Goal: Task Accomplishment & Management: Complete application form

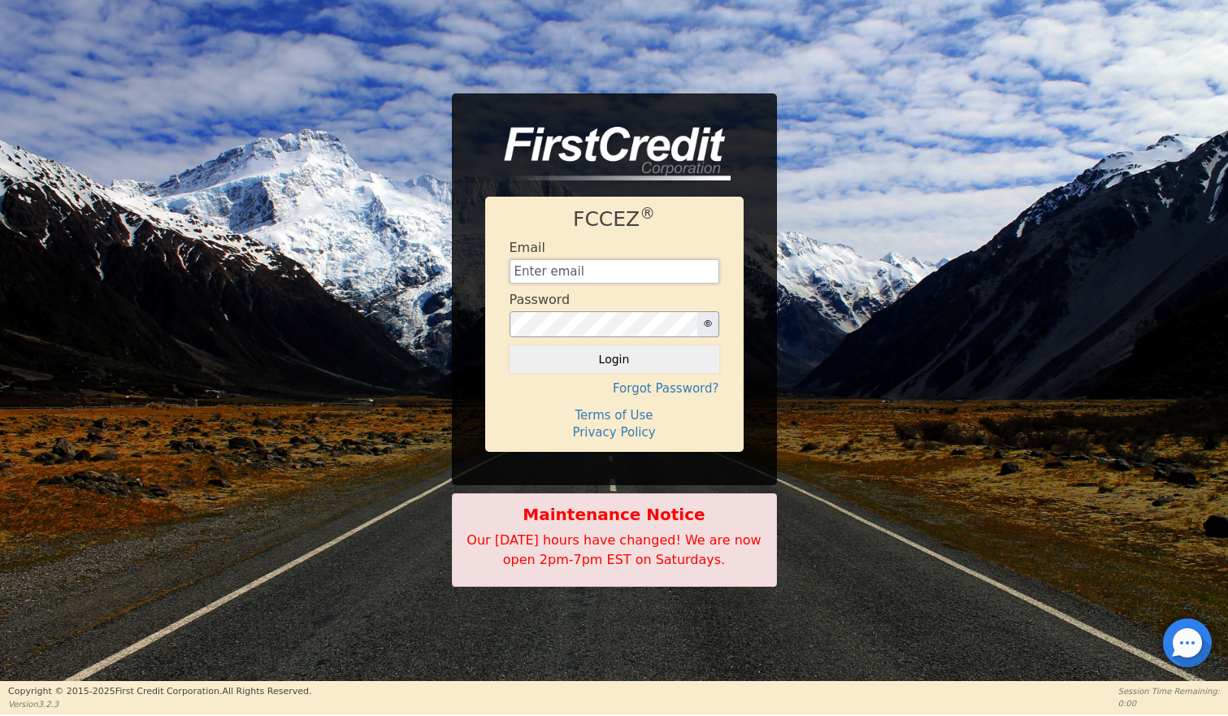
click at [557, 270] on input "text" at bounding box center [614, 271] width 210 height 24
type input "[PERSON_NAME][EMAIL_ADDRESS][DOMAIN_NAME]"
click at [621, 359] on button "Login" at bounding box center [614, 359] width 210 height 28
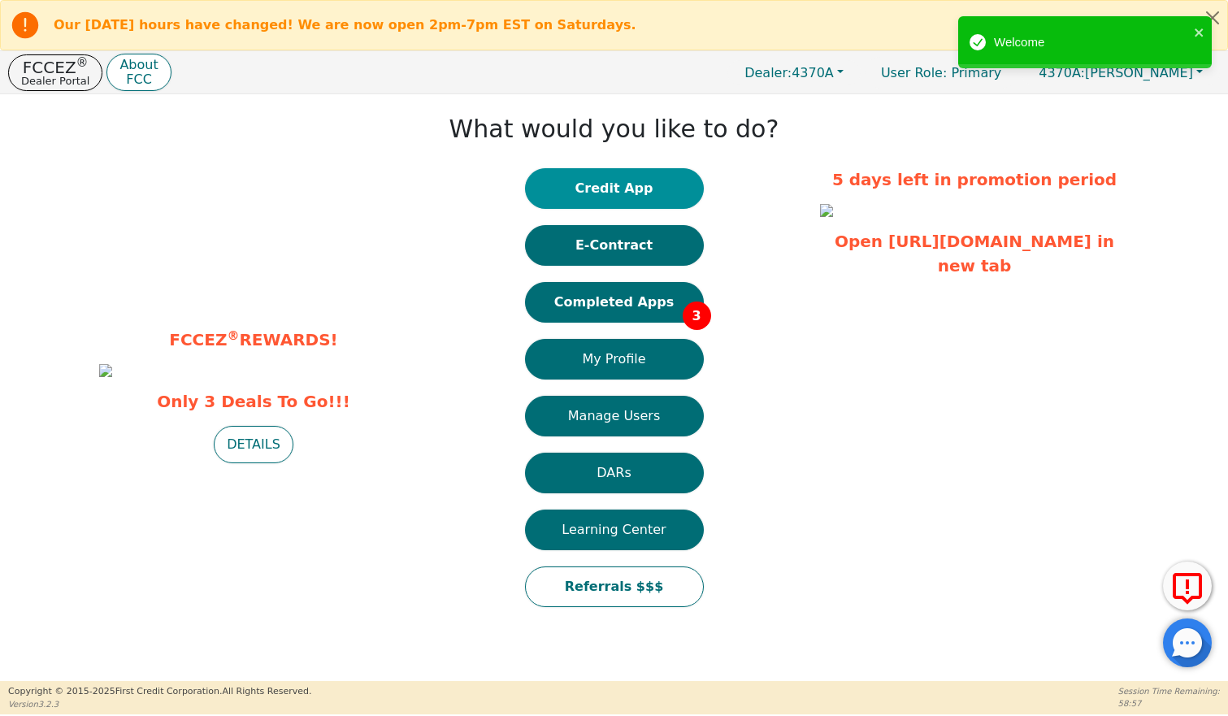
click at [607, 182] on button "Credit App" at bounding box center [614, 188] width 179 height 41
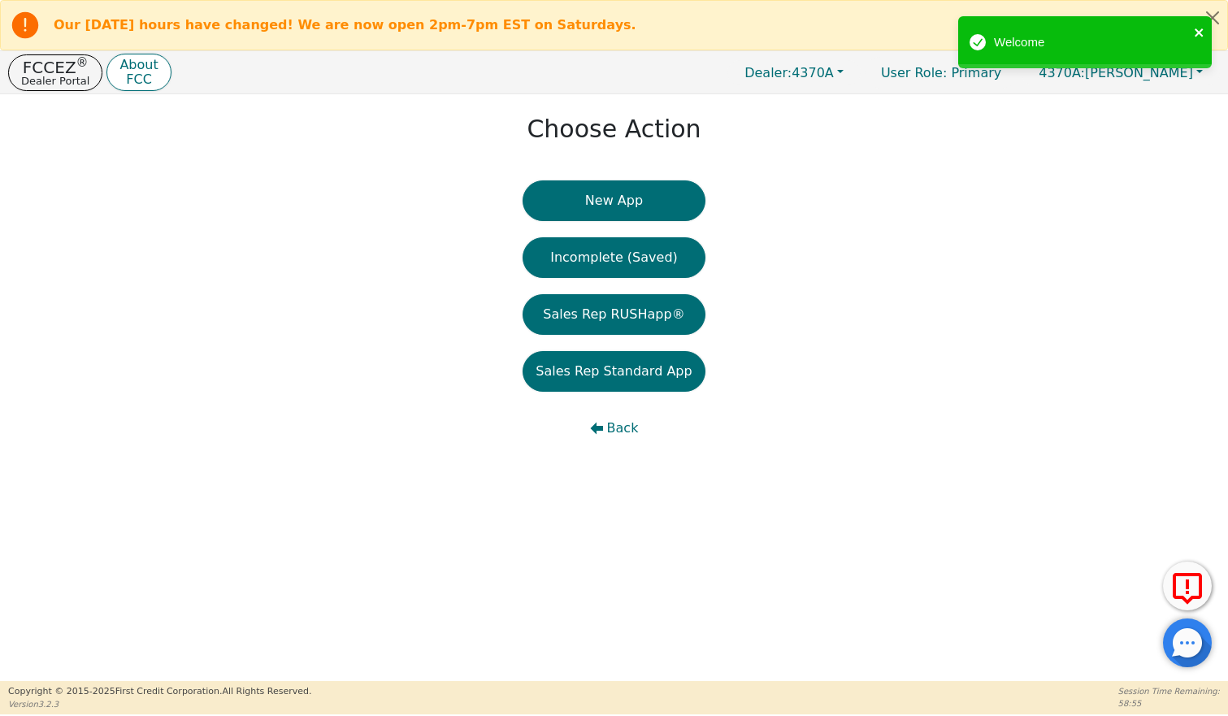
click at [1198, 33] on icon "close" at bounding box center [1198, 32] width 8 height 8
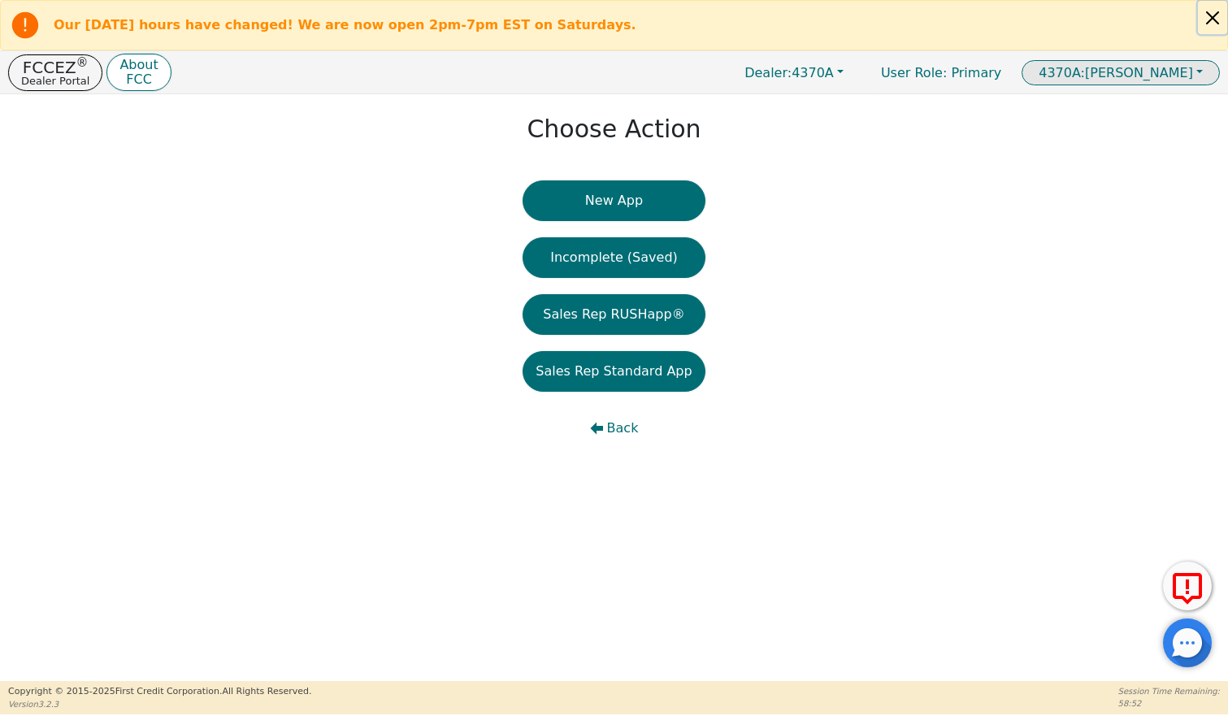
click at [1213, 16] on button "Close alert" at bounding box center [1212, 17] width 29 height 33
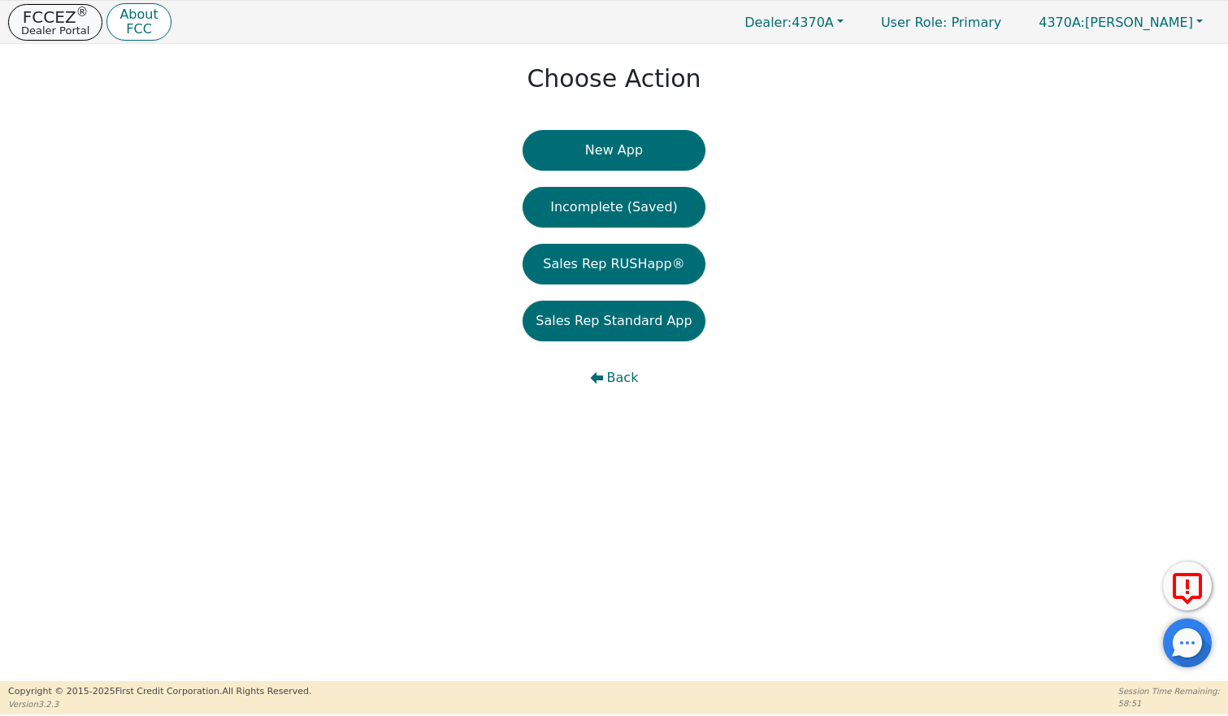
click at [54, 16] on p "FCCEZ ®" at bounding box center [55, 17] width 68 height 16
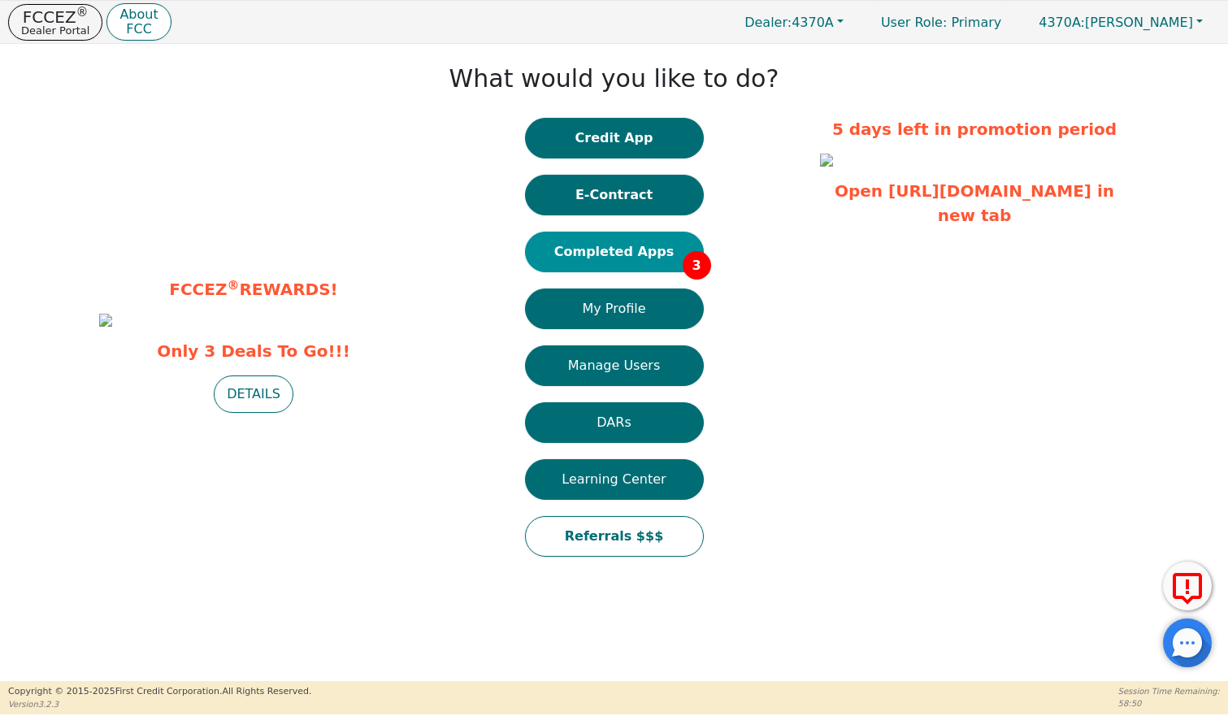
click at [573, 248] on button "Completed Apps 3" at bounding box center [614, 252] width 179 height 41
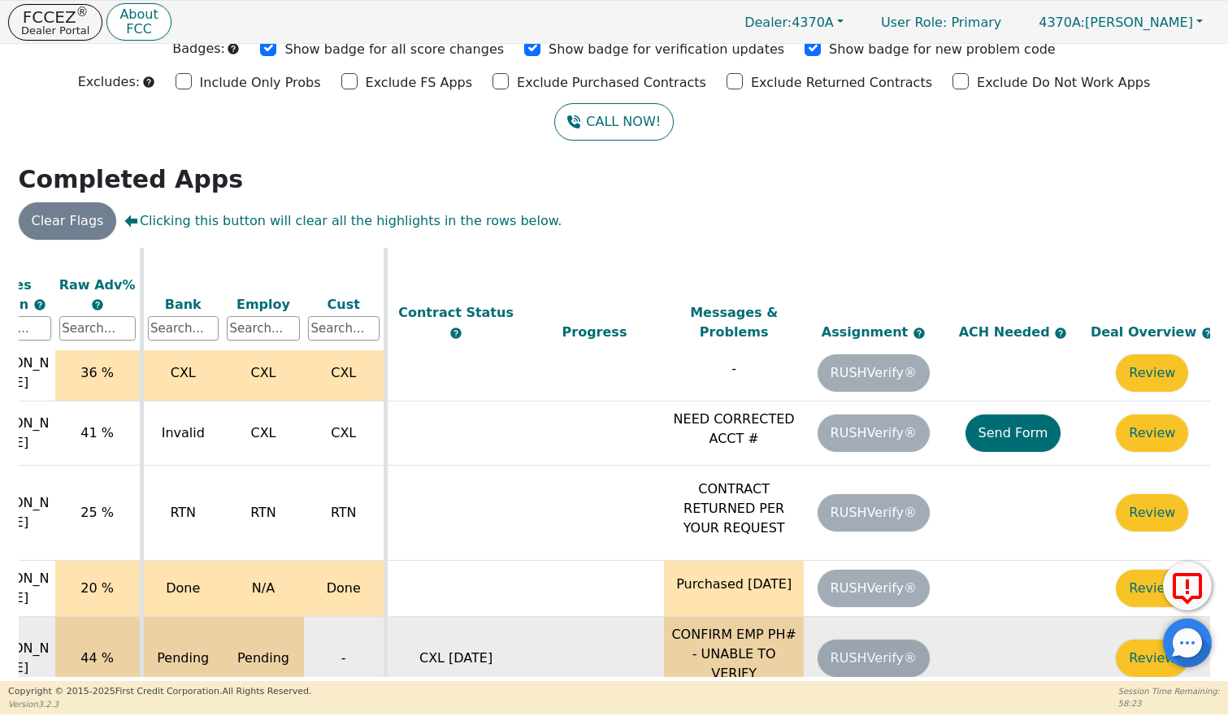
scroll to position [43, 591]
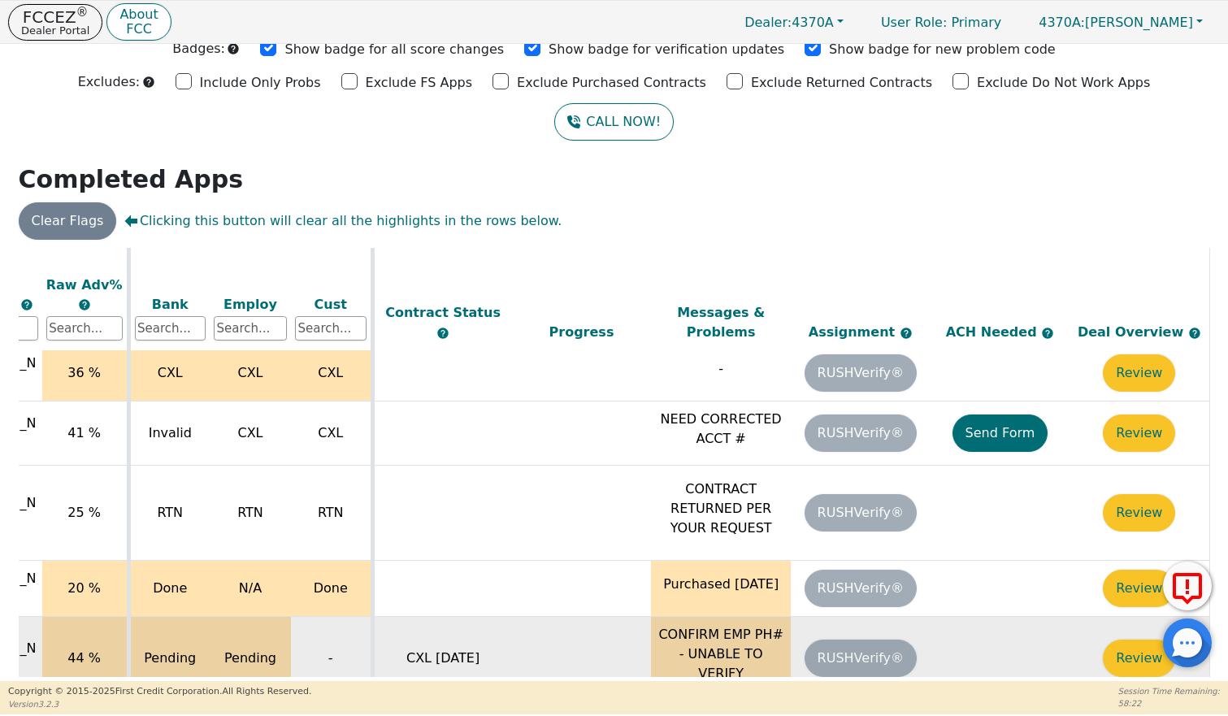
click at [695, 625] on p "CONFIRM EMP PH# - UNABLE TO VERIFY" at bounding box center [721, 654] width 132 height 58
click at [1115, 639] on button "Review" at bounding box center [1139, 657] width 72 height 37
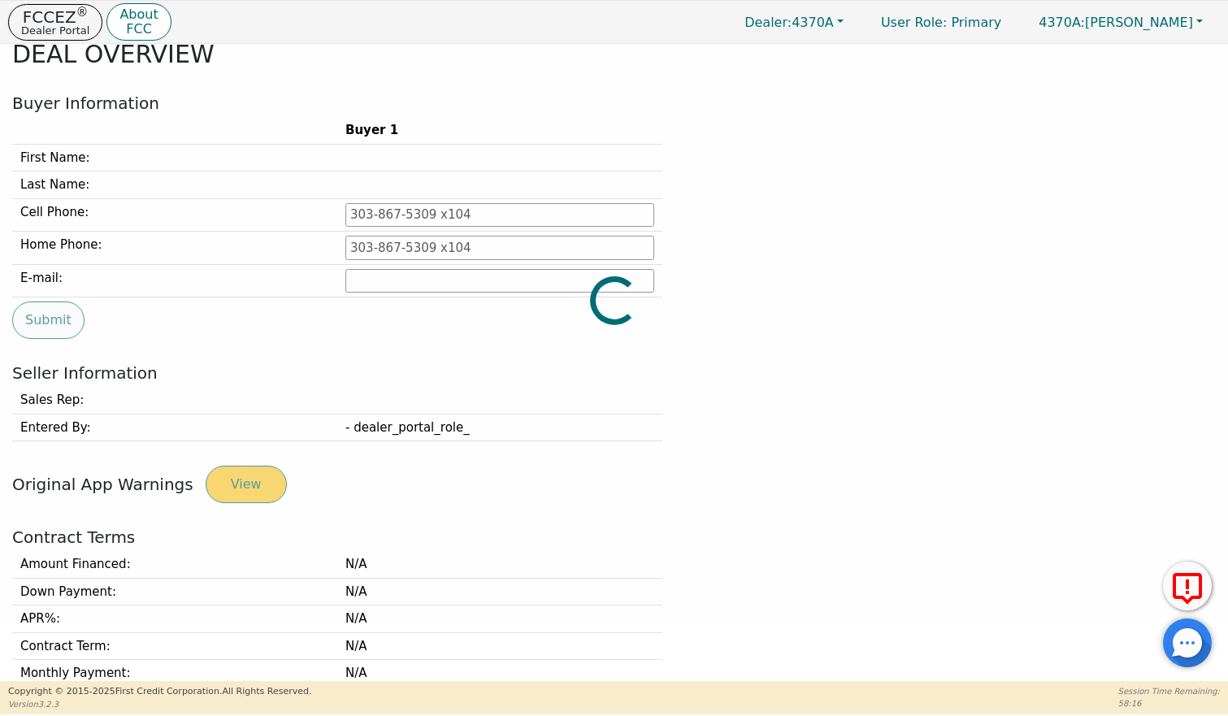
type input "[PHONE_NUMBER]"
type input "[EMAIL_ADDRESS][DOMAIN_NAME]"
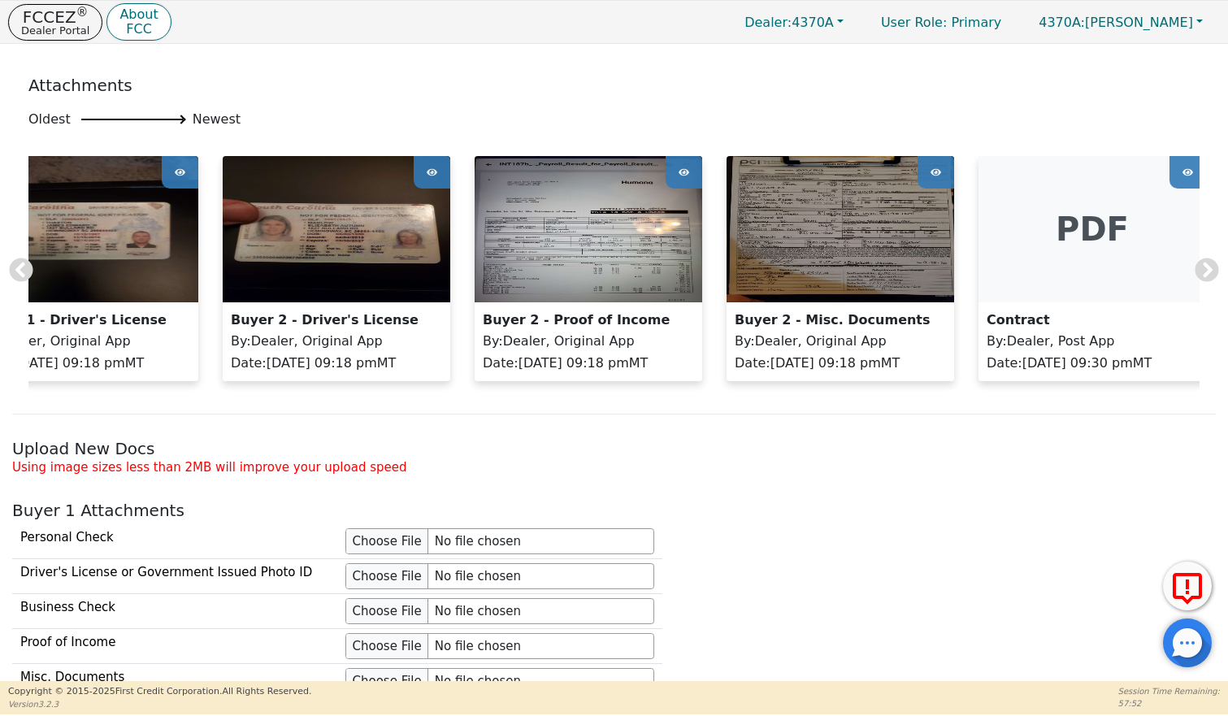
scroll to position [0, 98]
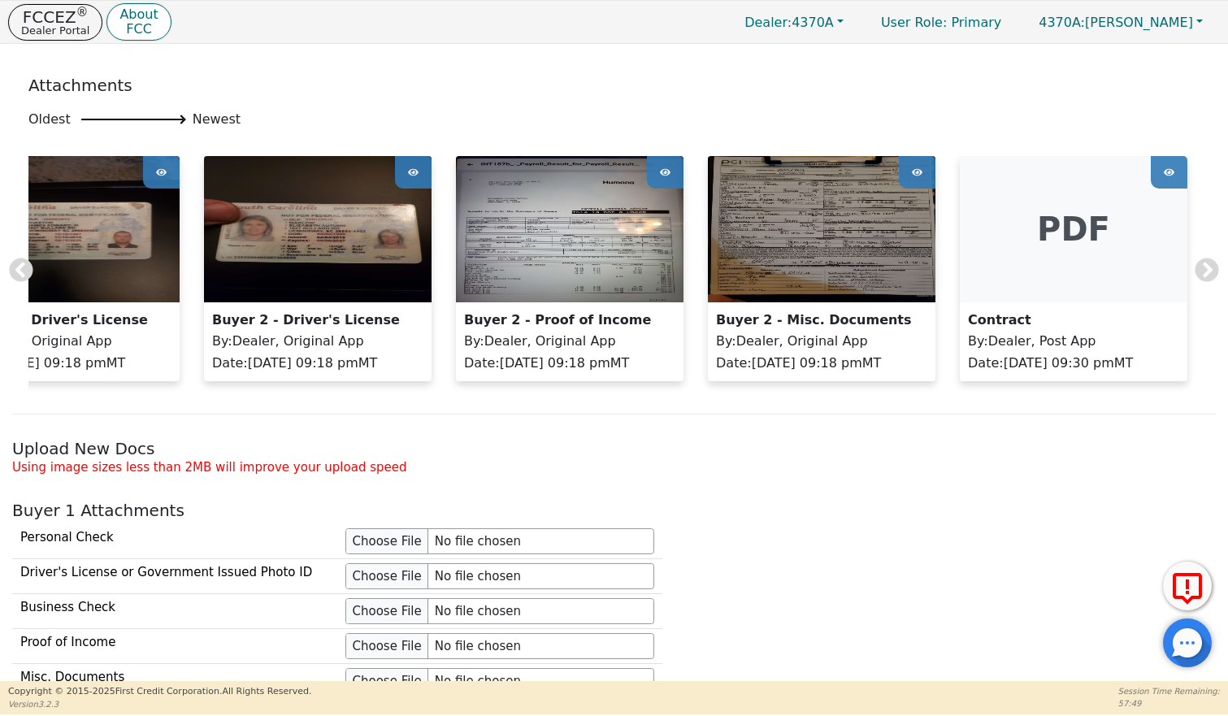
click at [599, 248] on img at bounding box center [569, 229] width 227 height 146
click at [570, 251] on img at bounding box center [569, 229] width 227 height 146
click at [660, 175] on icon at bounding box center [665, 172] width 11 height 24
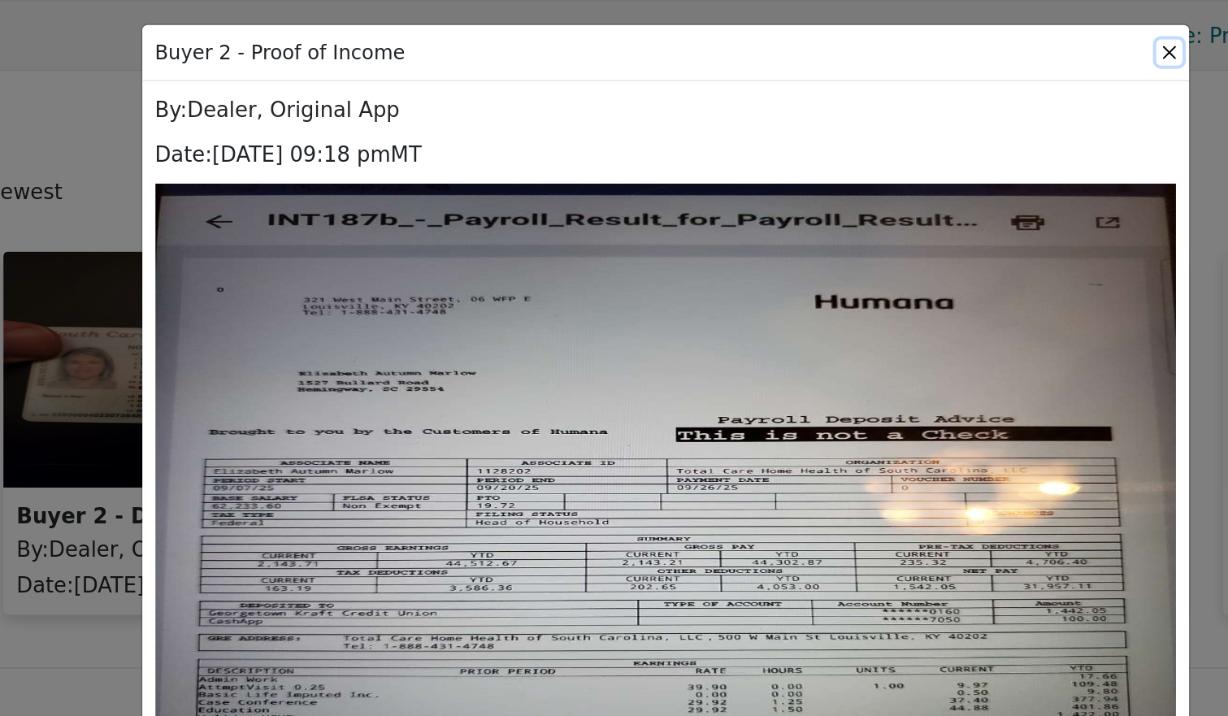
click at [929, 32] on button "Close" at bounding box center [926, 32] width 16 height 16
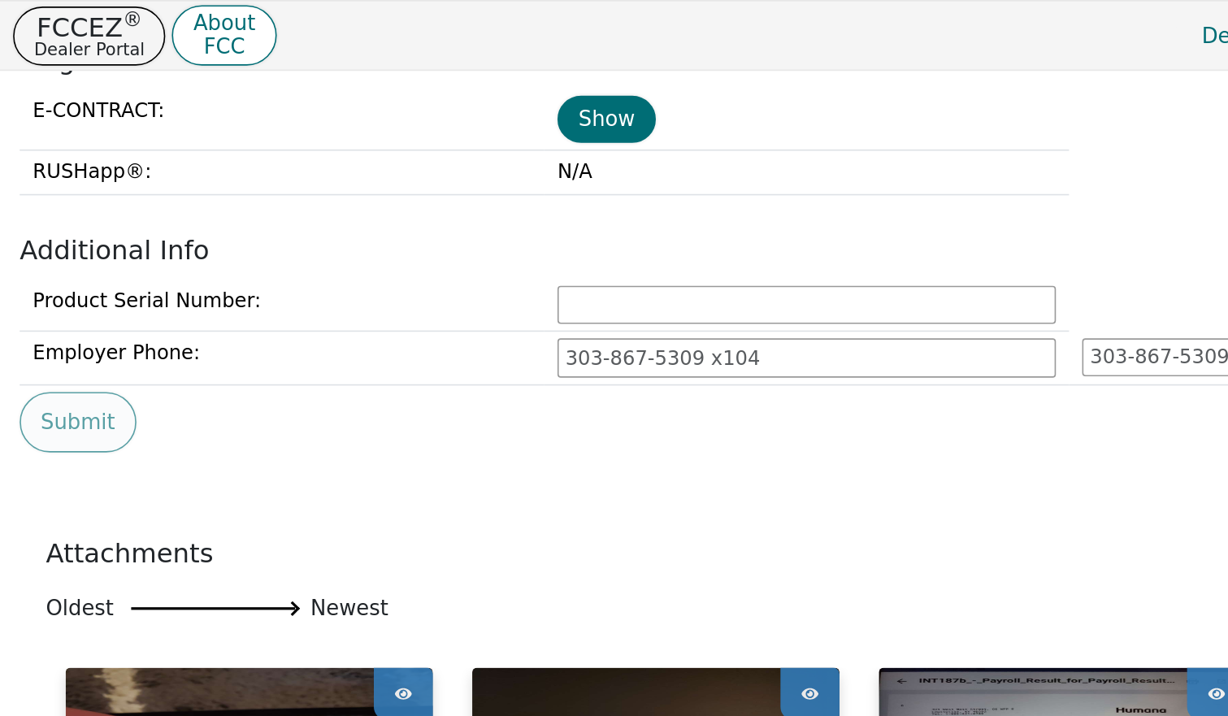
scroll to position [840, 0]
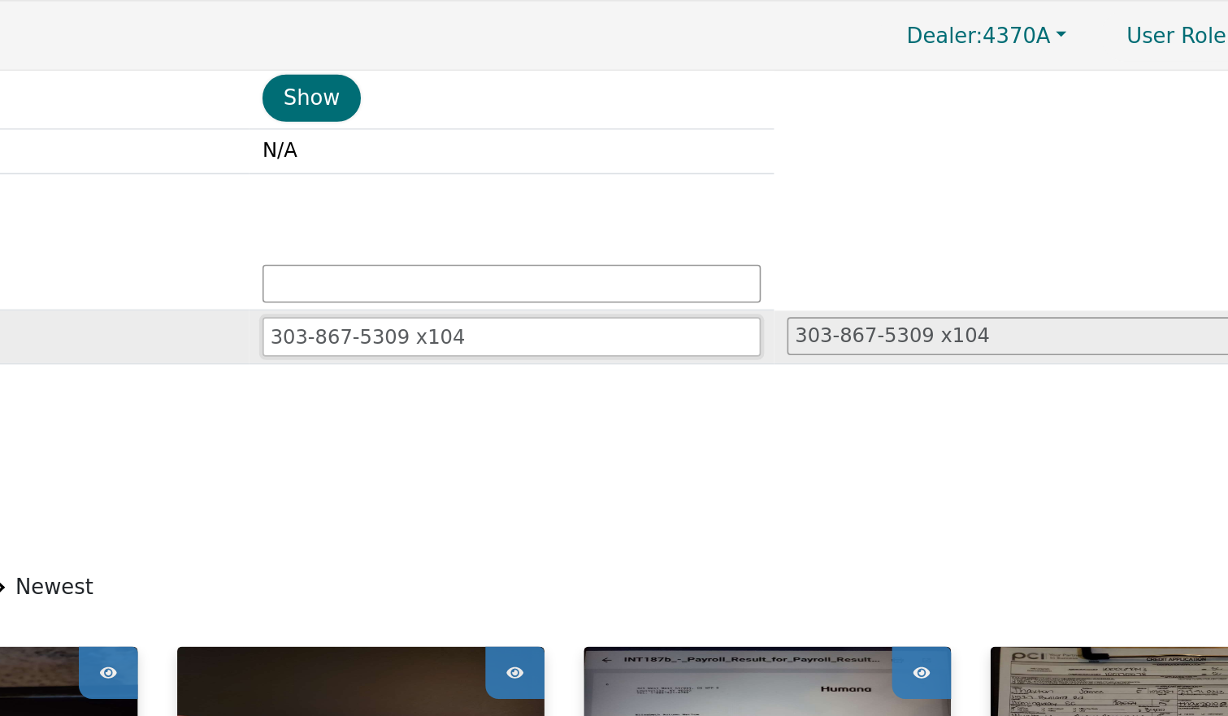
click at [504, 212] on input "tel" at bounding box center [499, 209] width 309 height 24
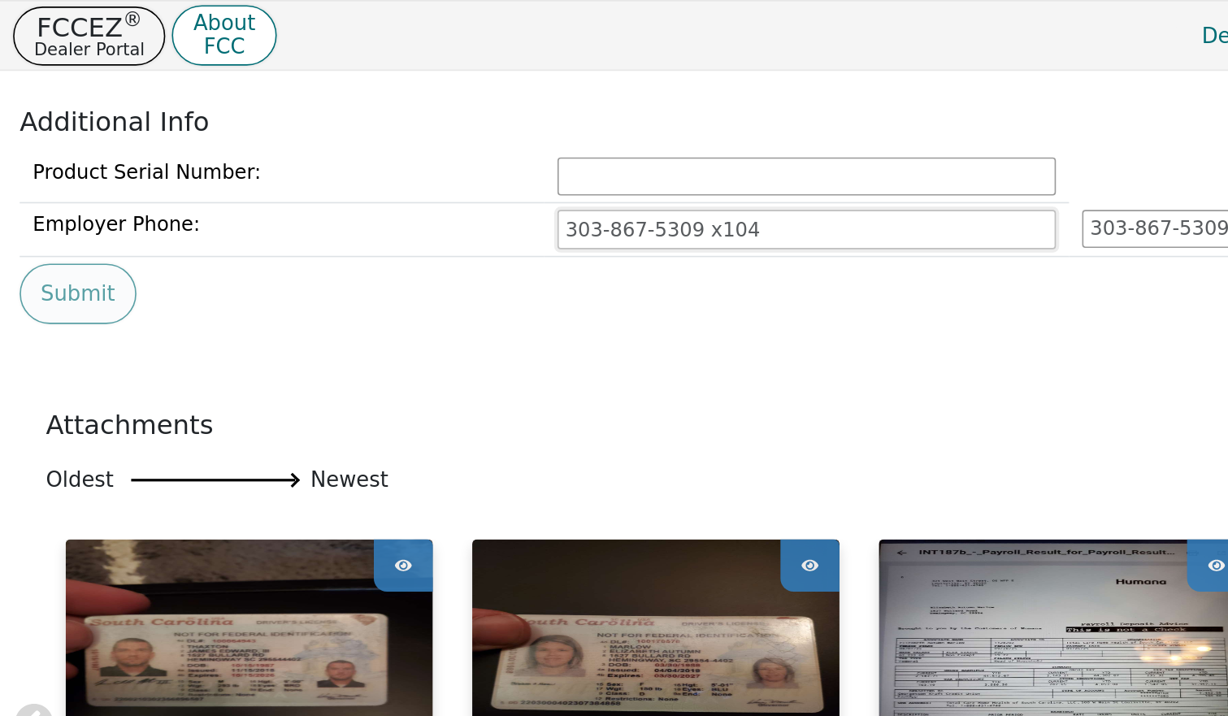
scroll to position [911, 0]
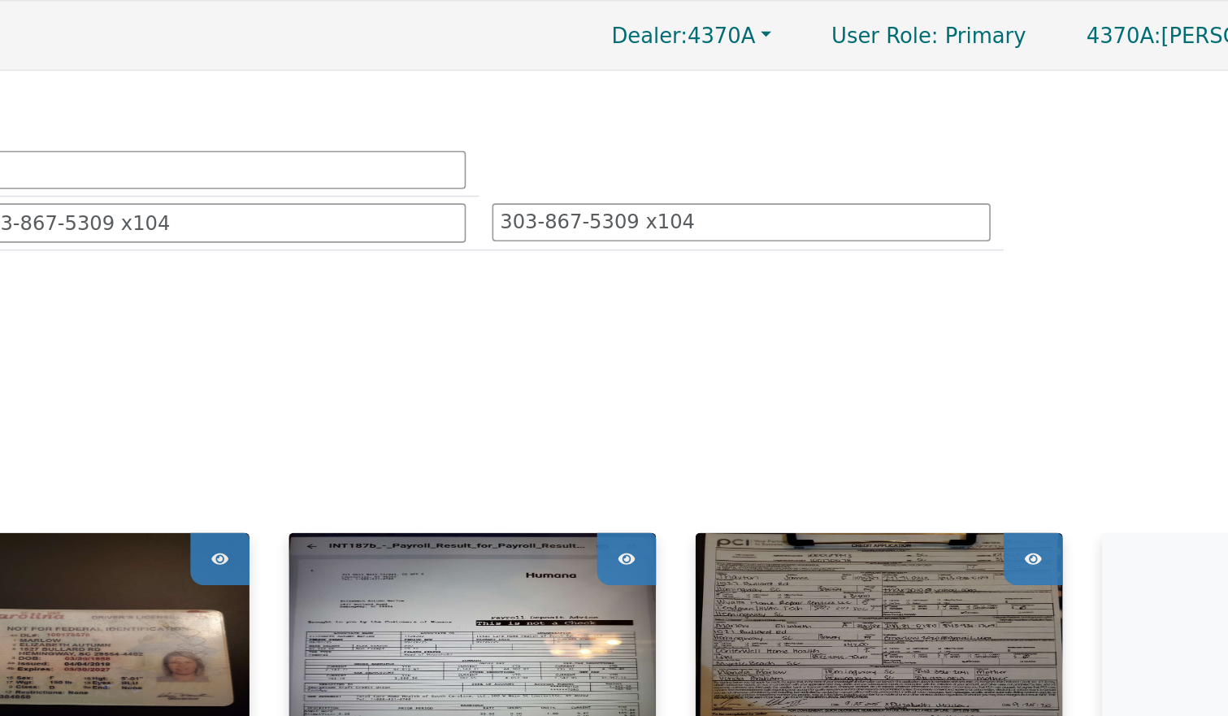
click at [908, 375] on img at bounding box center [909, 403] width 227 height 146
click at [888, 388] on img at bounding box center [909, 403] width 227 height 146
click at [1005, 343] on icon at bounding box center [1005, 346] width 11 height 24
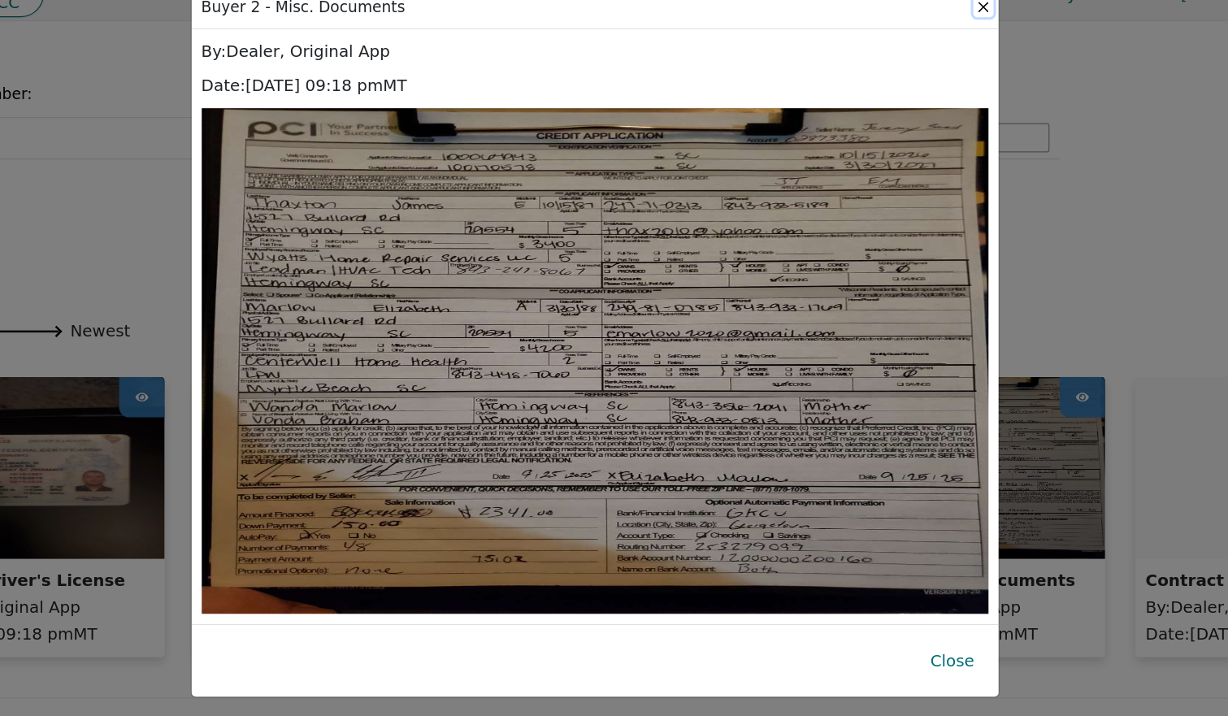
click at [930, 34] on button "Close" at bounding box center [926, 32] width 16 height 16
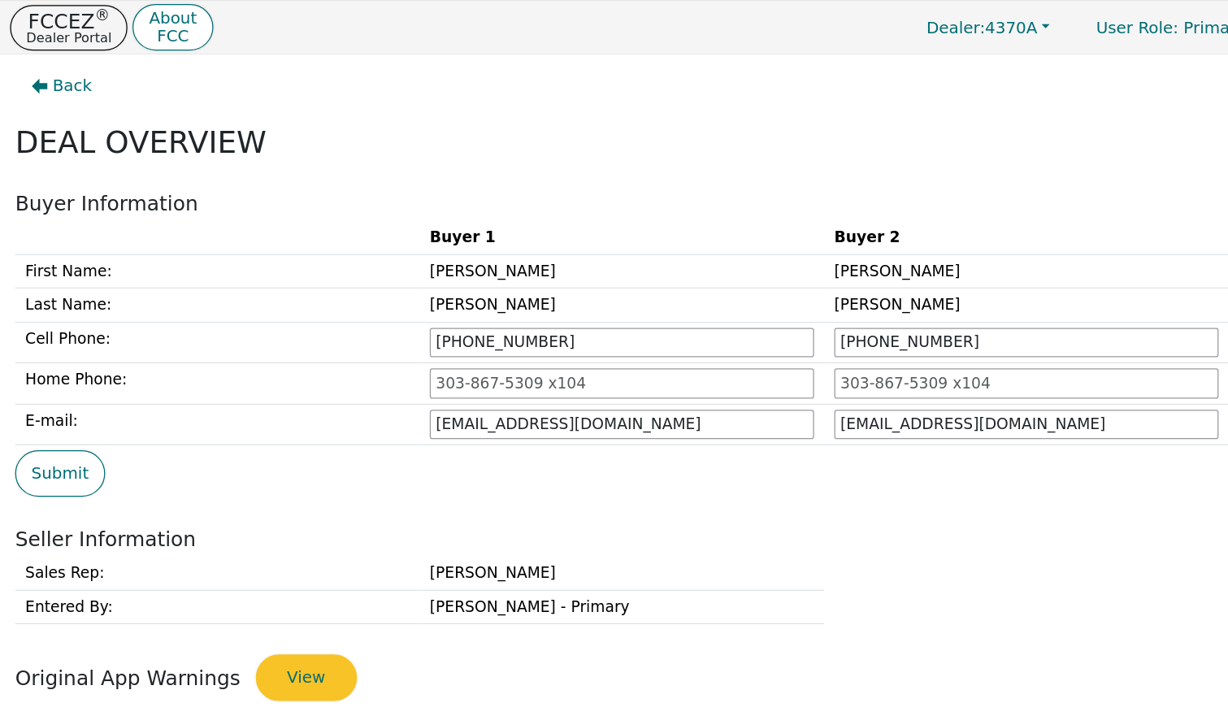
scroll to position [0, 0]
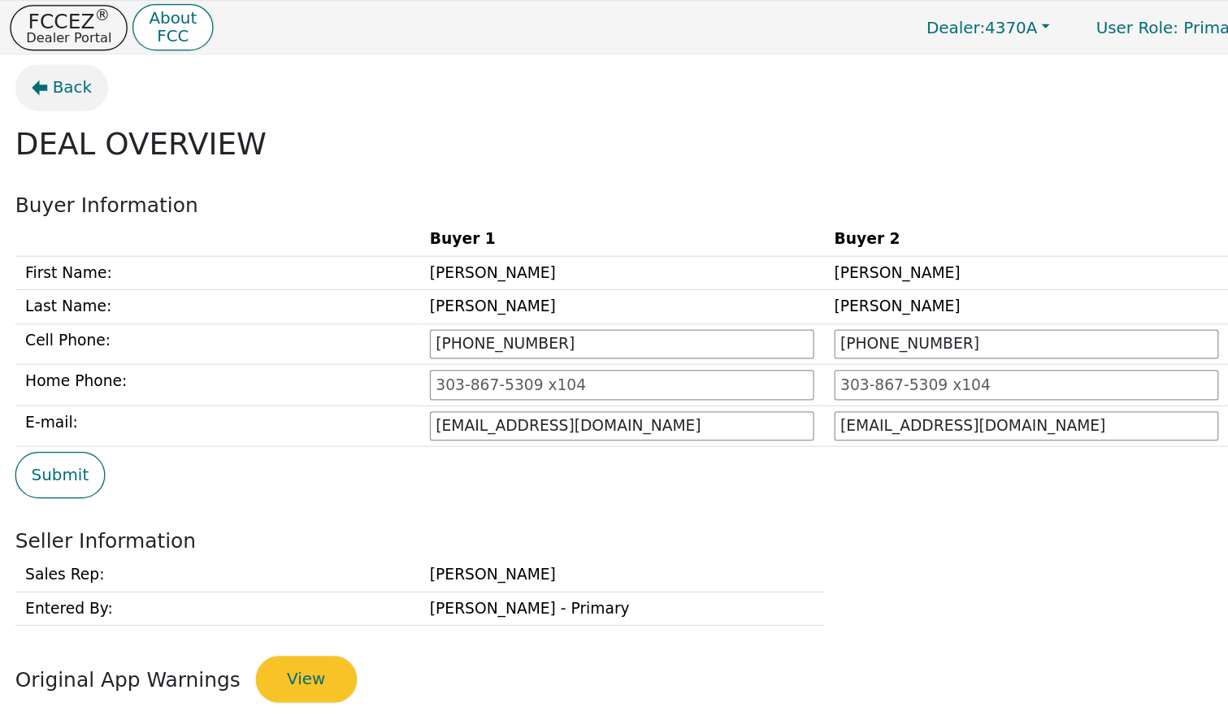
click at [58, 67] on span "Back" at bounding box center [58, 70] width 32 height 19
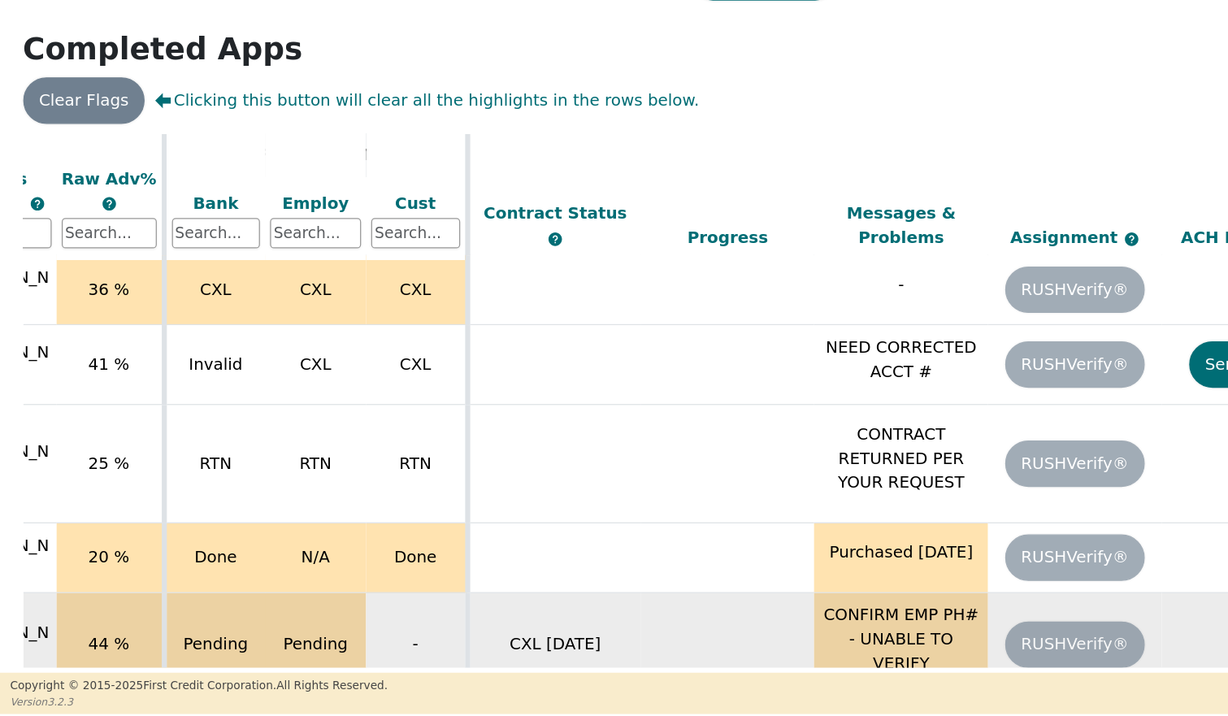
scroll to position [43, 591]
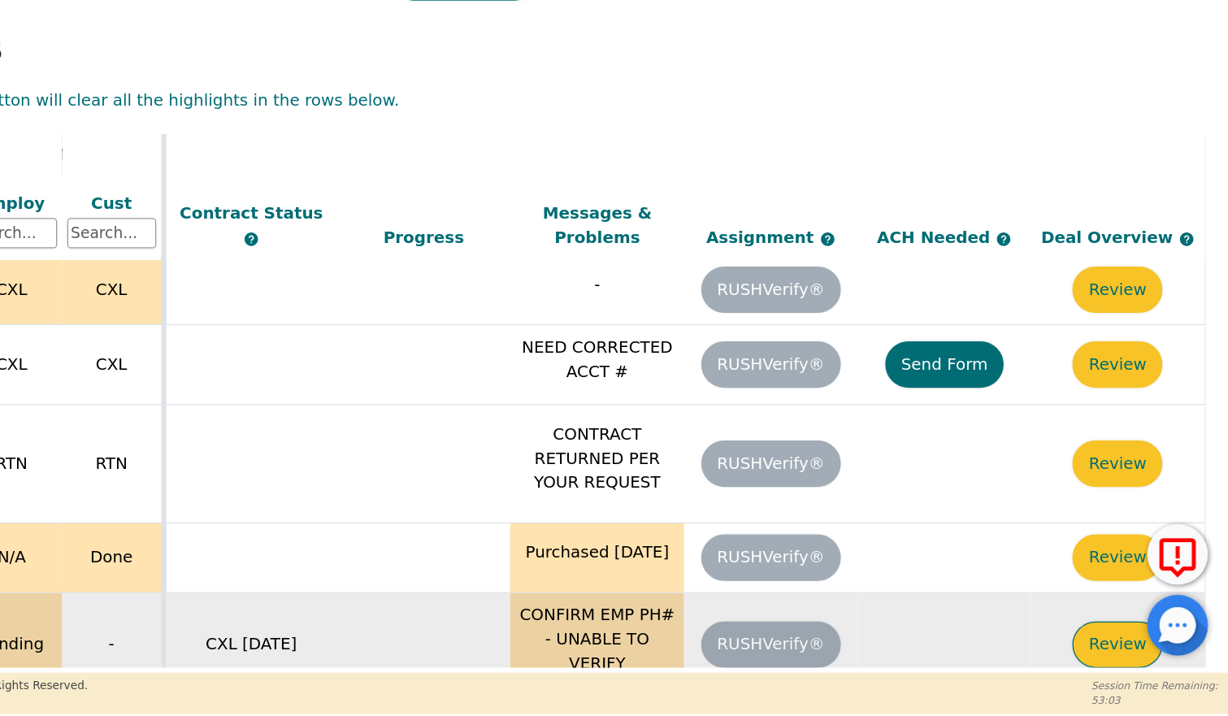
click at [1122, 639] on button "Review" at bounding box center [1139, 657] width 72 height 37
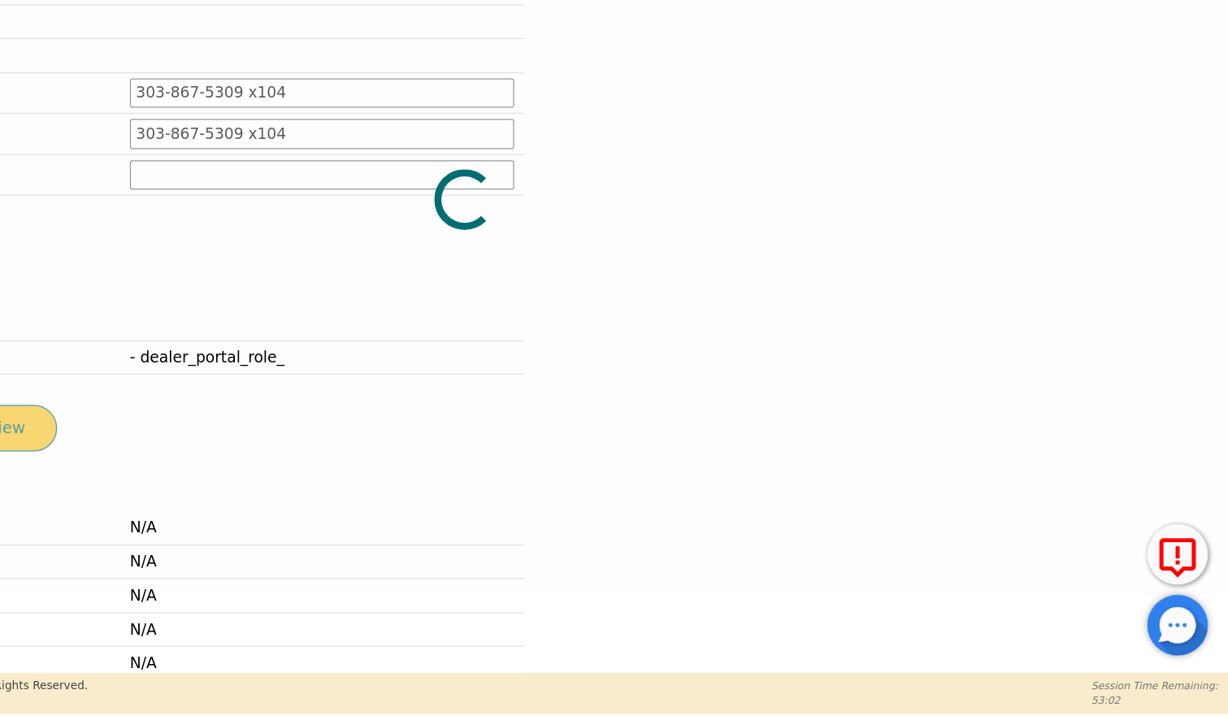
type input "[PHONE_NUMBER]"
type input "[EMAIL_ADDRESS][DOMAIN_NAME]"
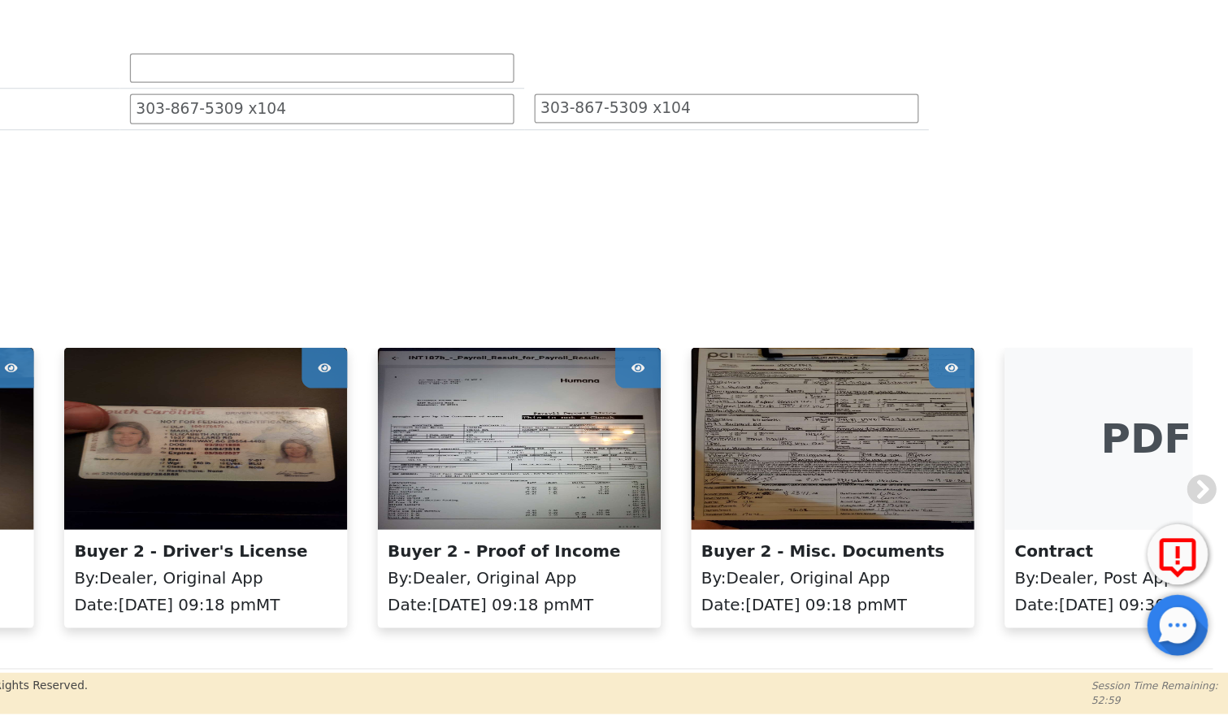
scroll to position [831, 0]
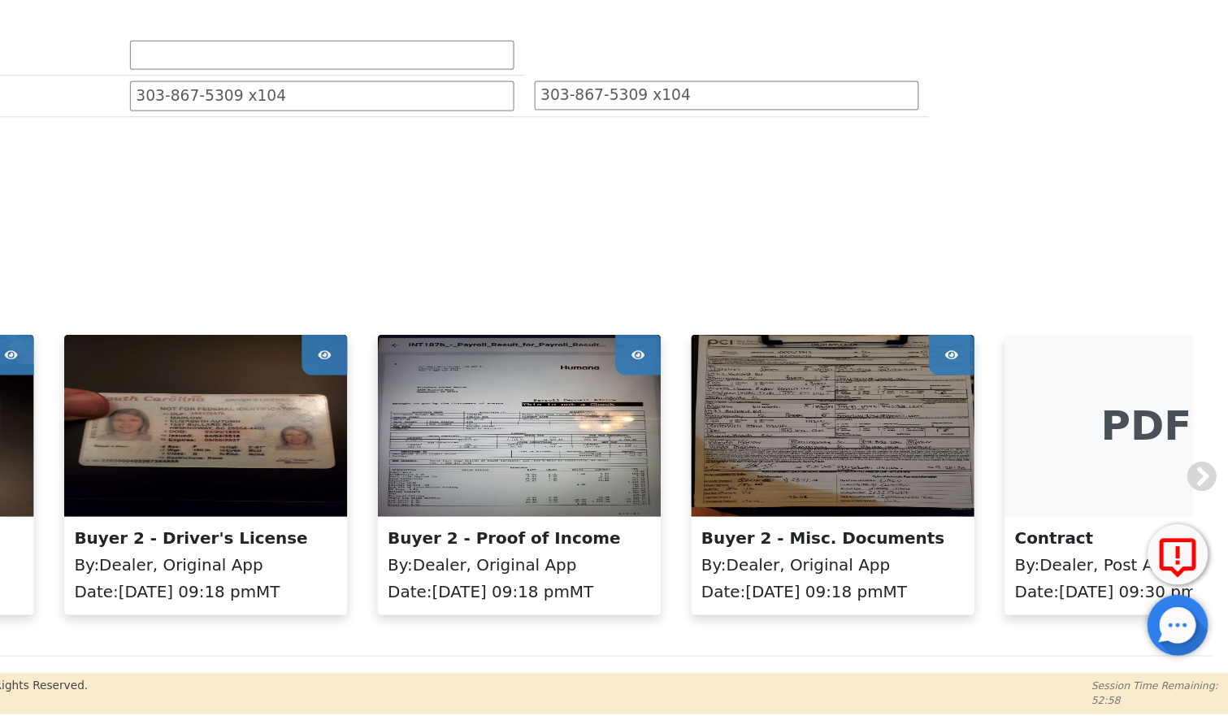
click at [880, 491] on img at bounding box center [909, 482] width 227 height 146
click at [1001, 428] on icon at bounding box center [1005, 426] width 11 height 24
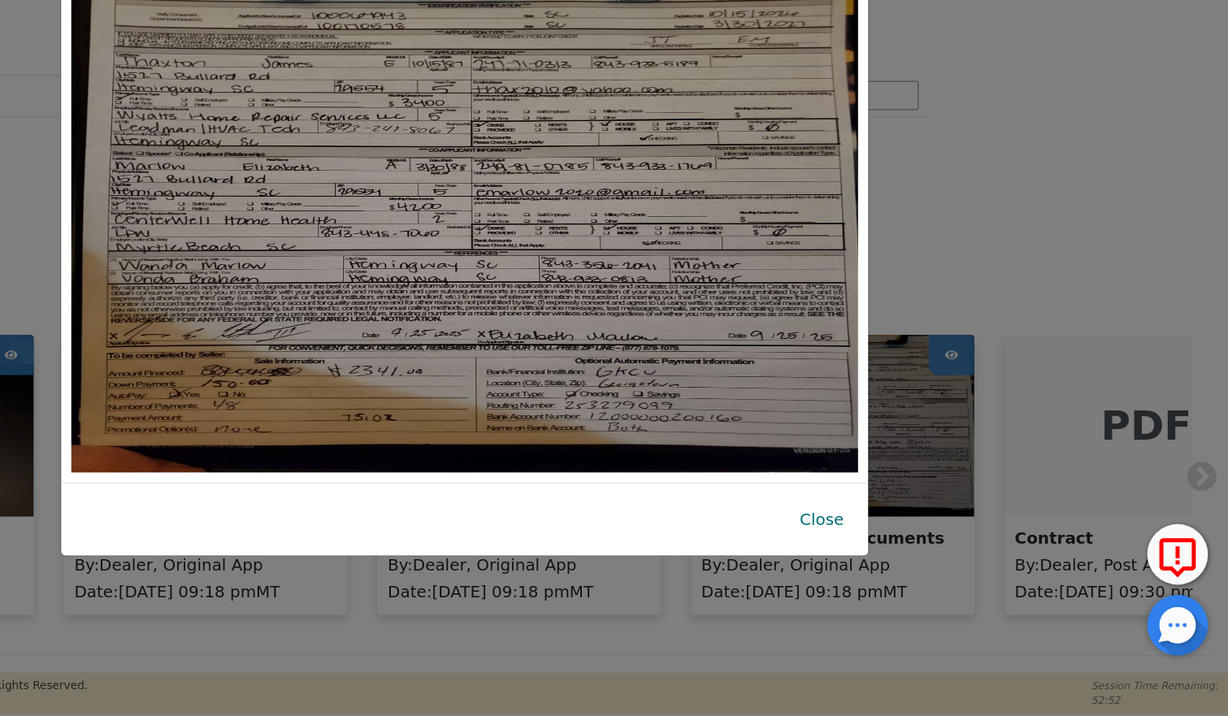
scroll to position [0, 0]
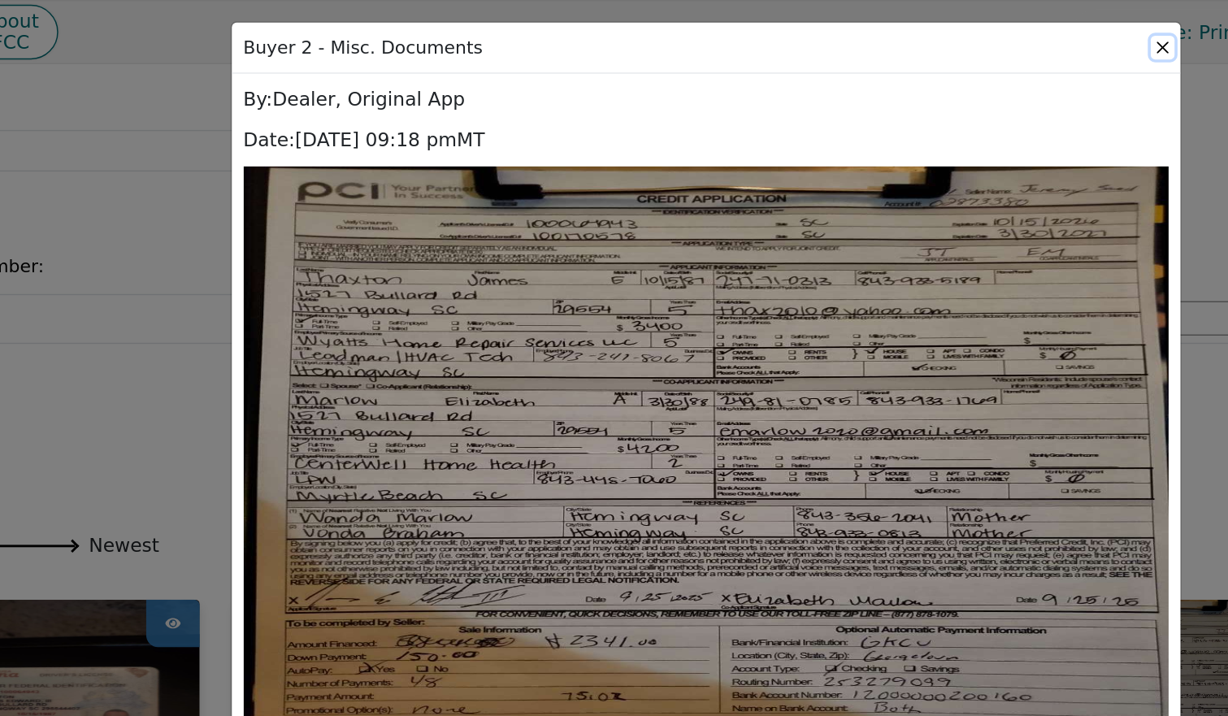
click at [925, 29] on button "Close" at bounding box center [926, 32] width 16 height 16
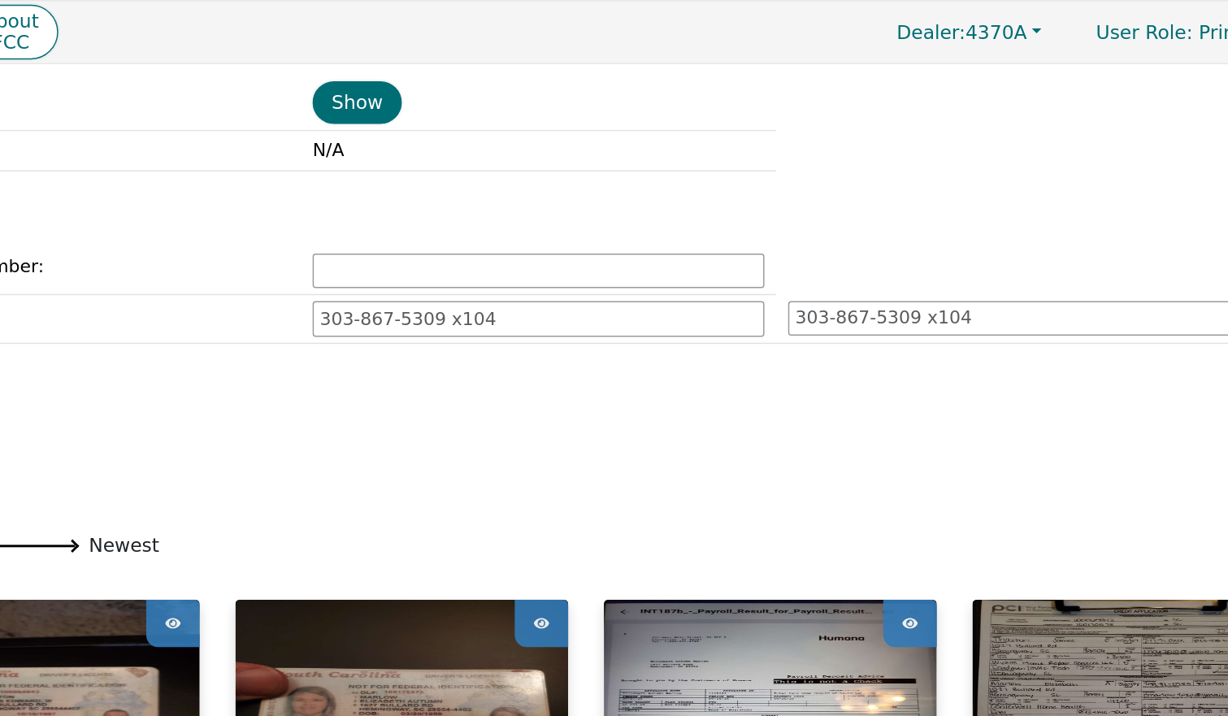
drag, startPoint x: 578, startPoint y: 305, endPoint x: 691, endPoint y: 270, distance: 119.2
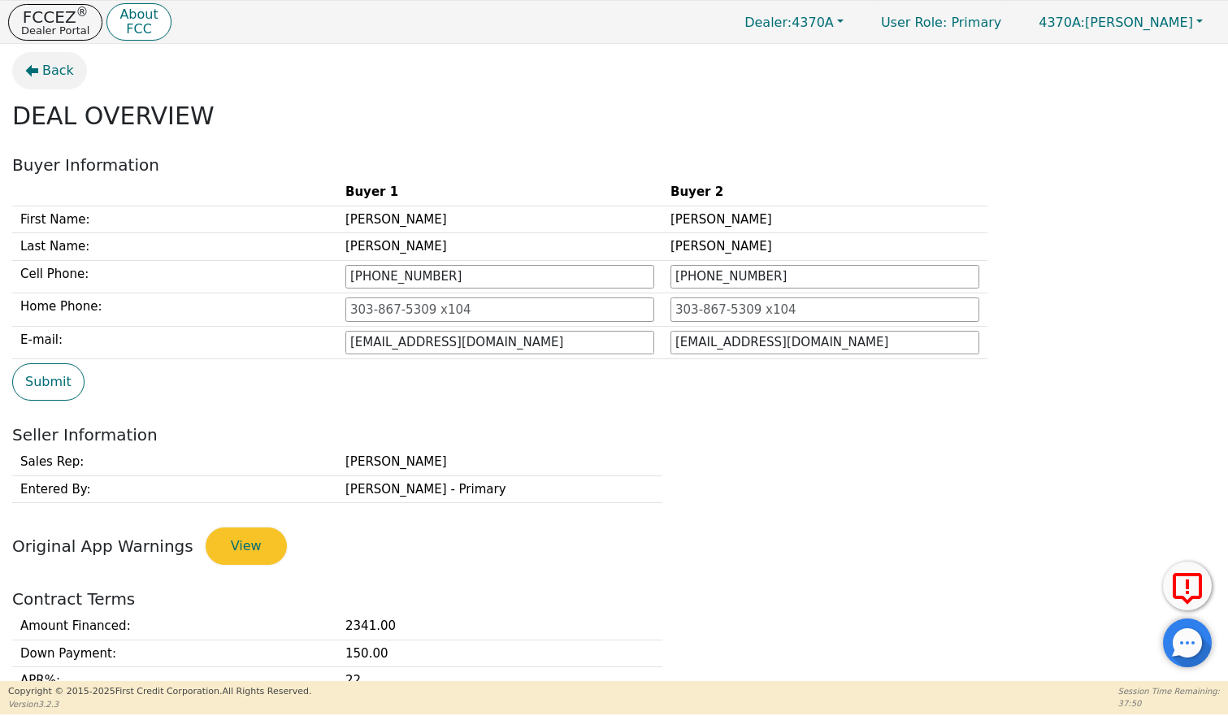
click at [57, 75] on span "Back" at bounding box center [58, 70] width 32 height 19
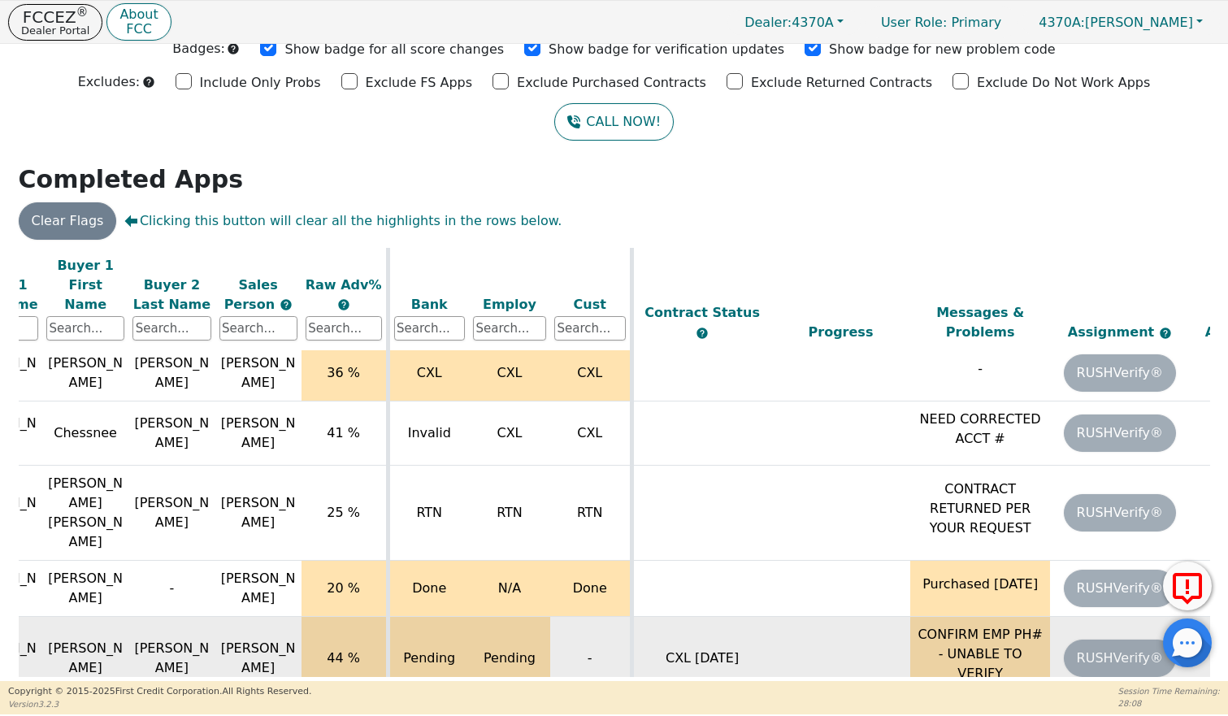
scroll to position [43, 591]
